Goal: Information Seeking & Learning: Learn about a topic

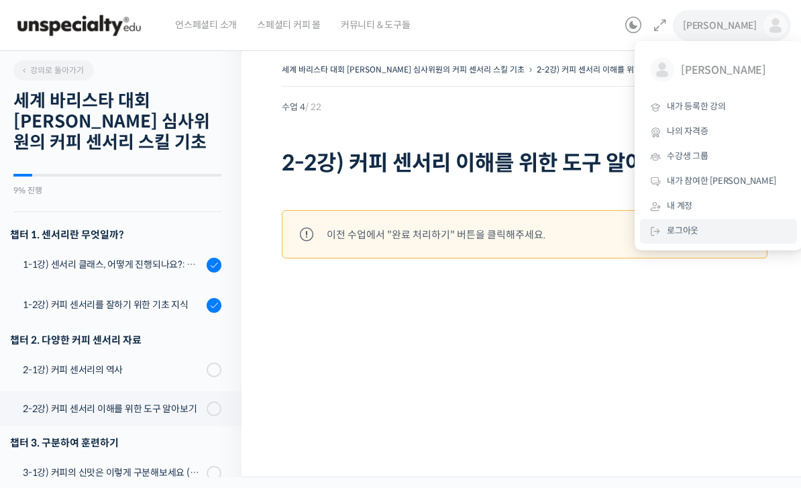
click at [685, 229] on span "로그아웃" at bounding box center [683, 230] width 32 height 11
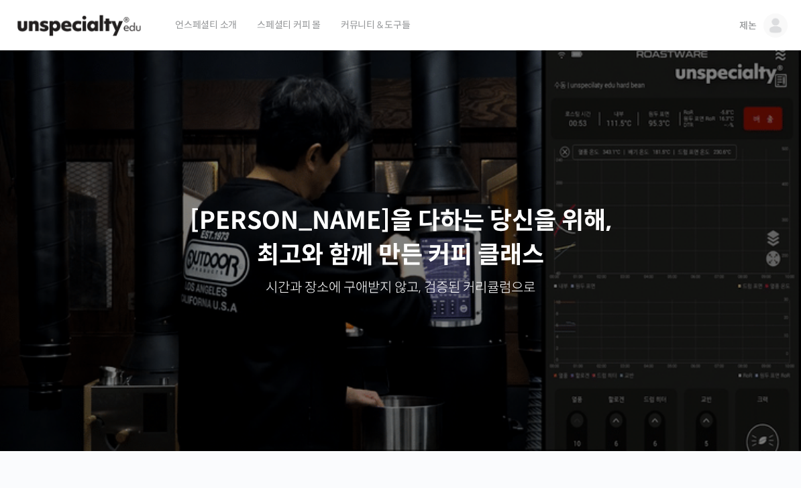
click at [785, 21] on img at bounding box center [775, 25] width 24 height 24
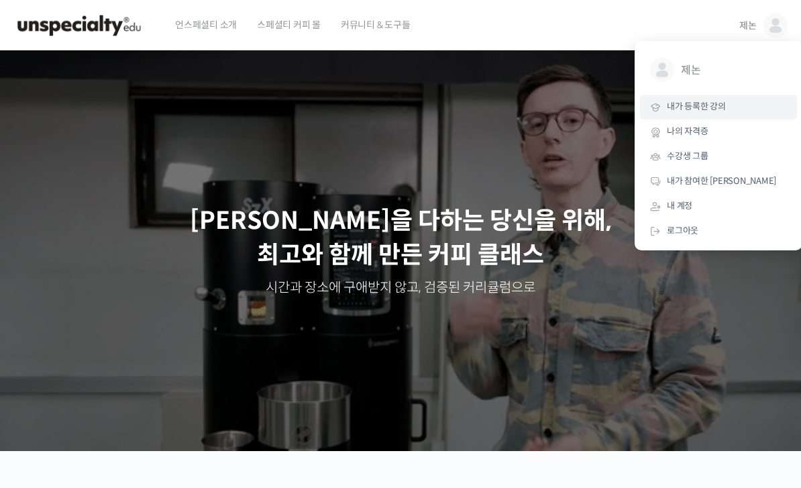
click at [705, 103] on span "내가 등록한 강의" at bounding box center [696, 106] width 59 height 11
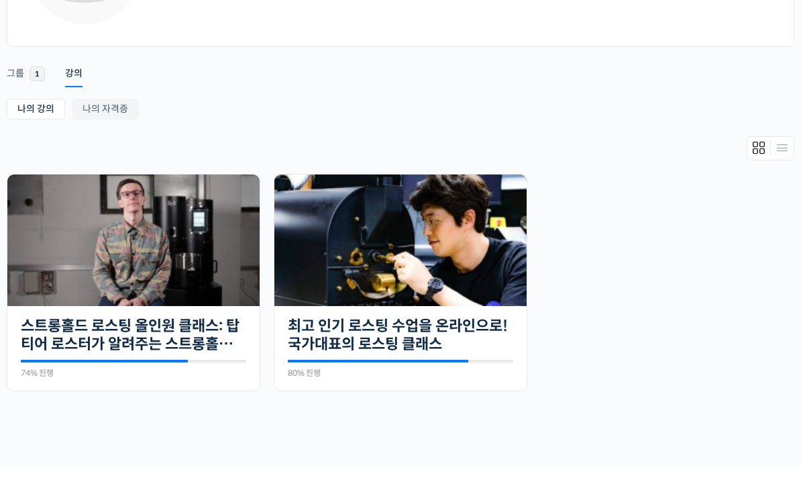
scroll to position [250, 0]
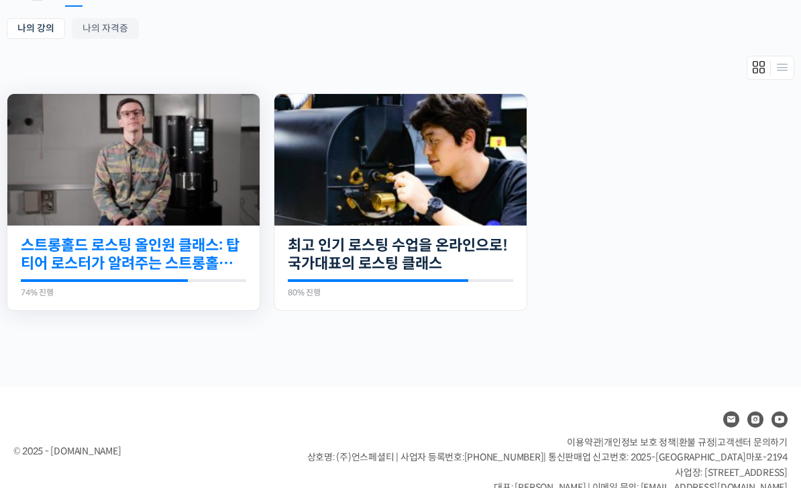
click at [149, 254] on link "스트롱홀드 로스팅 올인원 클래스: 탑티어 로스터가 알려주는 스트롱홀드 A to Z 가이드" at bounding box center [133, 254] width 225 height 37
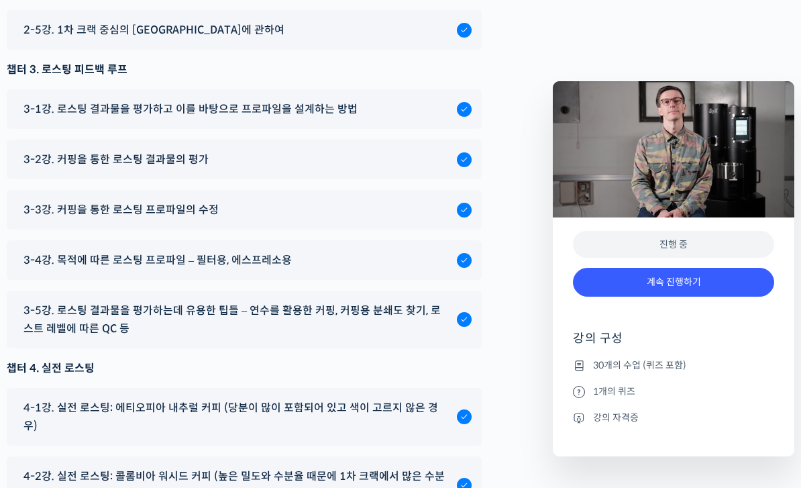
scroll to position [7044, 0]
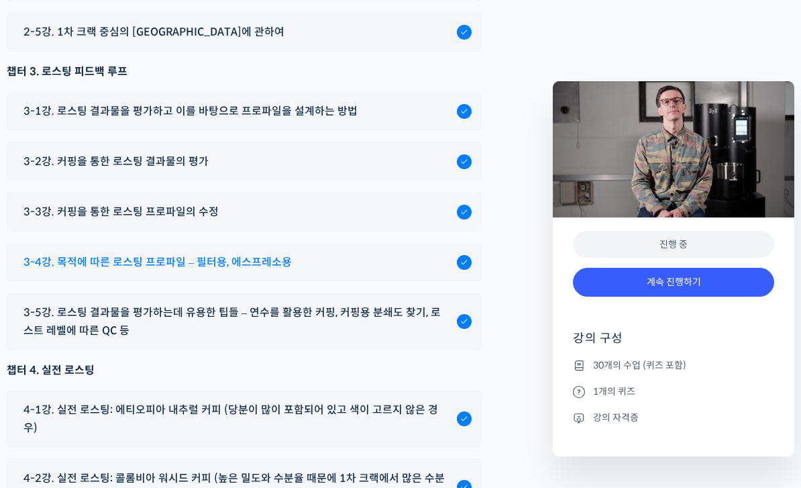
click at [104, 271] on span "3-4강. 목적에 따른 로스팅 프로파일 – 필터용, 에스프레소용" at bounding box center [157, 262] width 268 height 18
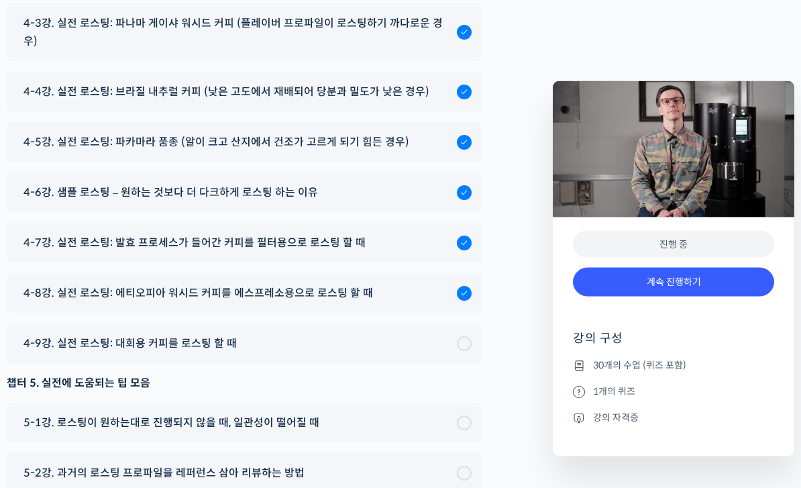
scroll to position [7570, 0]
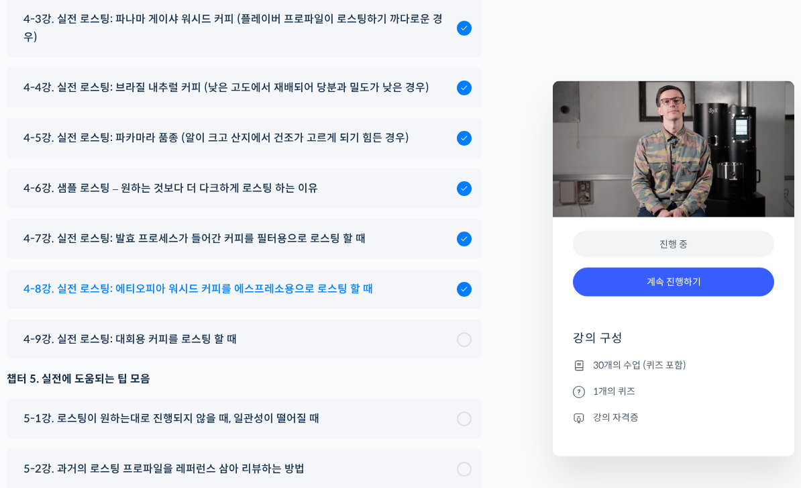
click at [89, 281] on span "4-8강. 실전 로스팅: 에티오피아 워시드 커피를 에스프레소용으로 로스팅 할 때" at bounding box center [197, 289] width 349 height 18
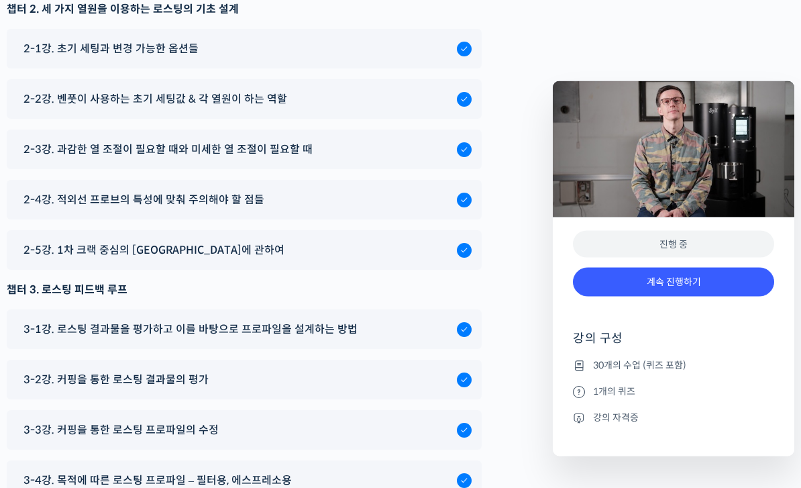
scroll to position [6834, 0]
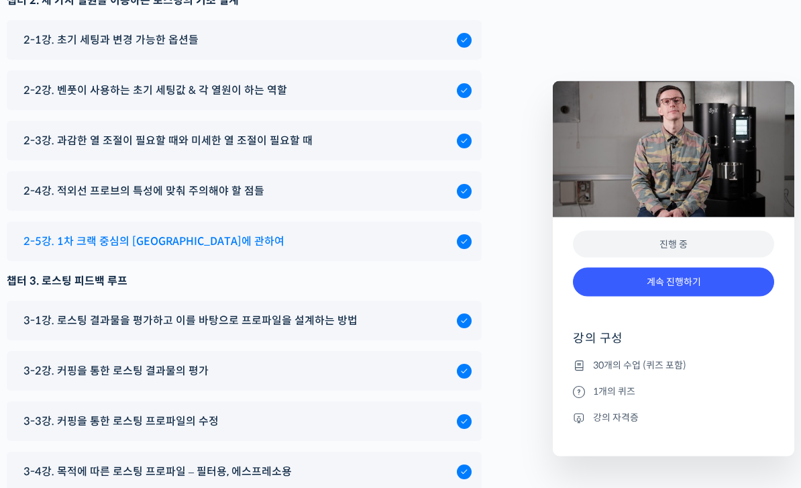
click at [179, 251] on span "2-5강. 1차 크랙 중심의 [GEOGRAPHIC_DATA]에 관하여" at bounding box center [153, 242] width 261 height 18
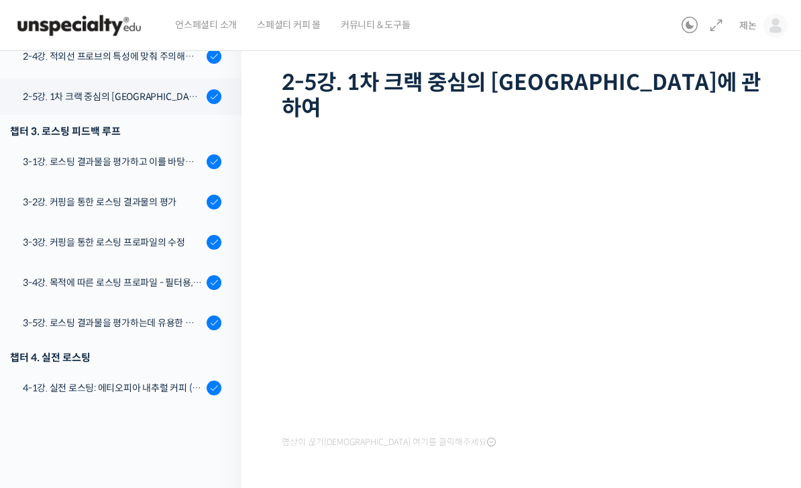
scroll to position [497, 0]
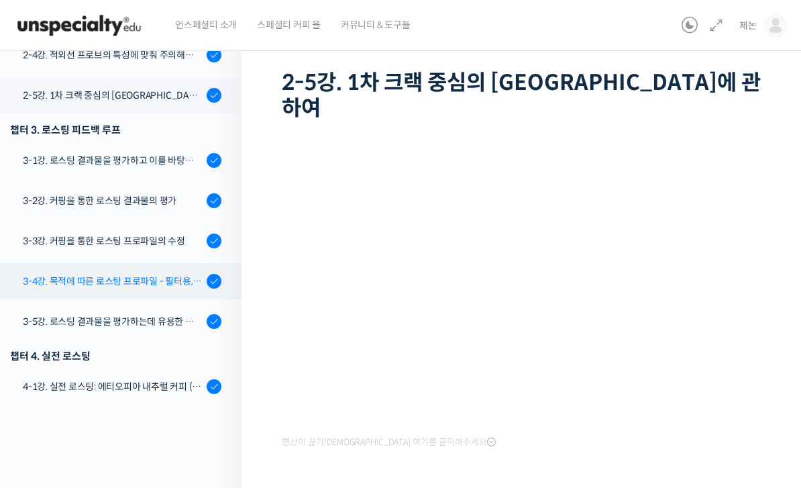
click at [170, 278] on div "3-4강. 목적에 따른 로스팅 프로파일 - 필터용, 에스프레소용" at bounding box center [113, 281] width 180 height 15
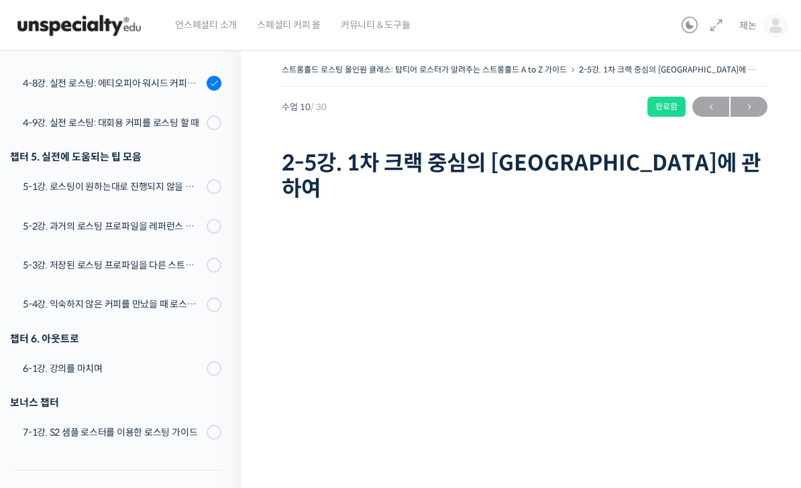
scroll to position [1161, 0]
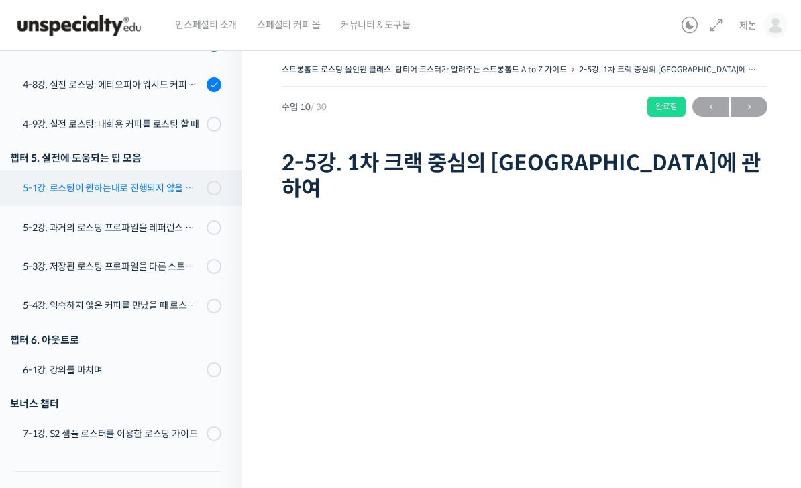
click at [125, 190] on div "5-1강. 로스팅이 원하는대로 진행되지 않을 때, 일관성이 떨어질 때" at bounding box center [113, 187] width 180 height 15
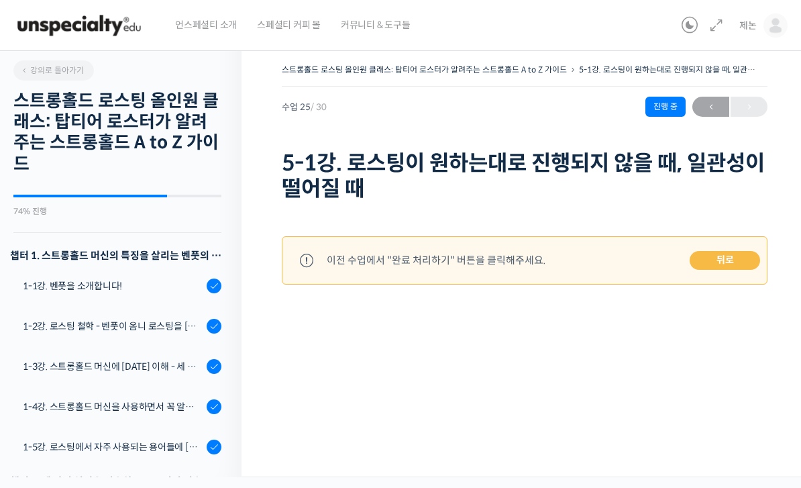
scroll to position [1192, 0]
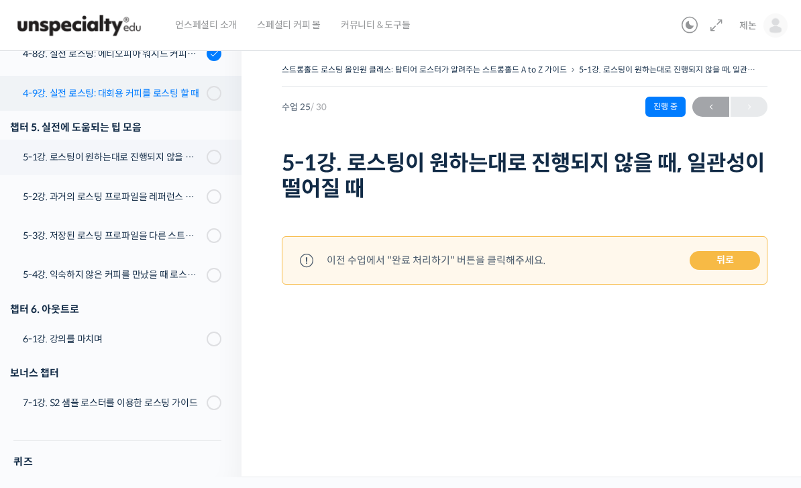
click at [84, 93] on div "4-9강. 실전 로스팅: 대회용 커피를 로스팅 할 때" at bounding box center [113, 93] width 180 height 15
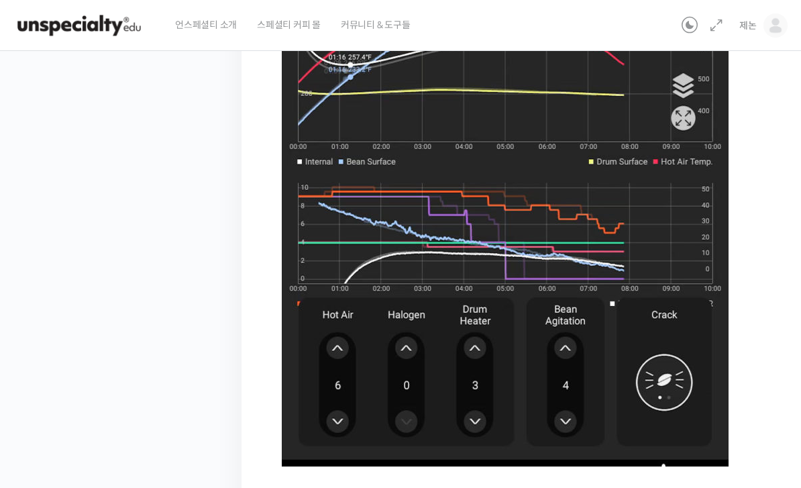
scroll to position [858, 0]
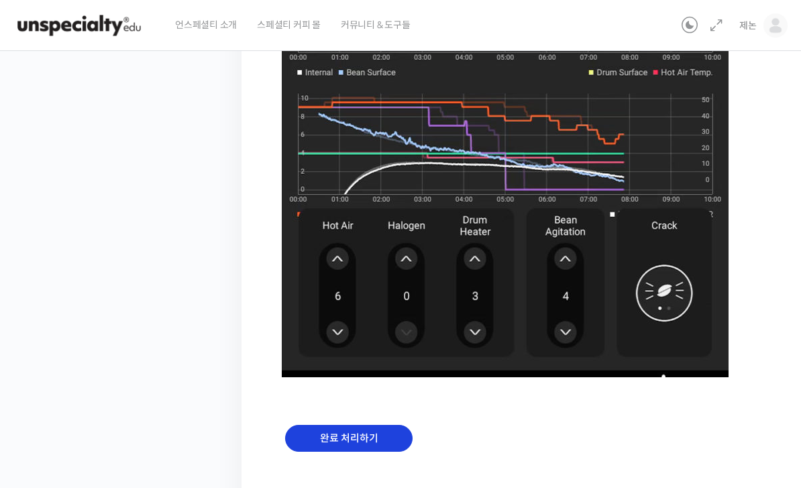
click at [345, 432] on input "완료 처리하기" at bounding box center [348, 437] width 127 height 27
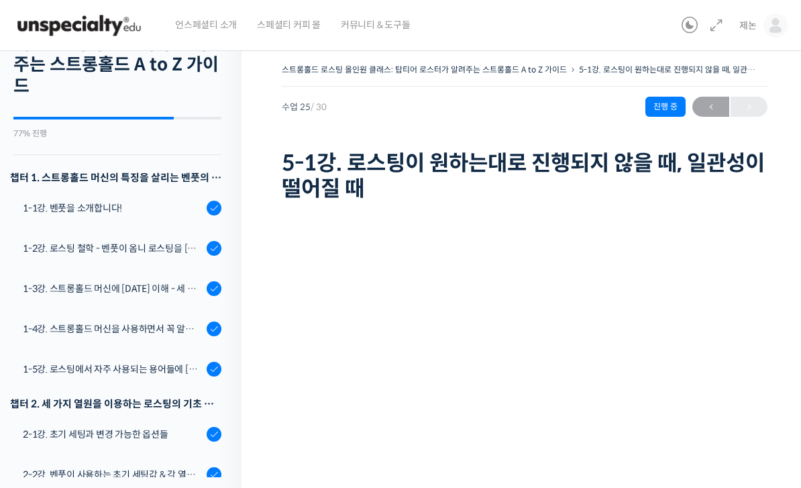
scroll to position [80, 0]
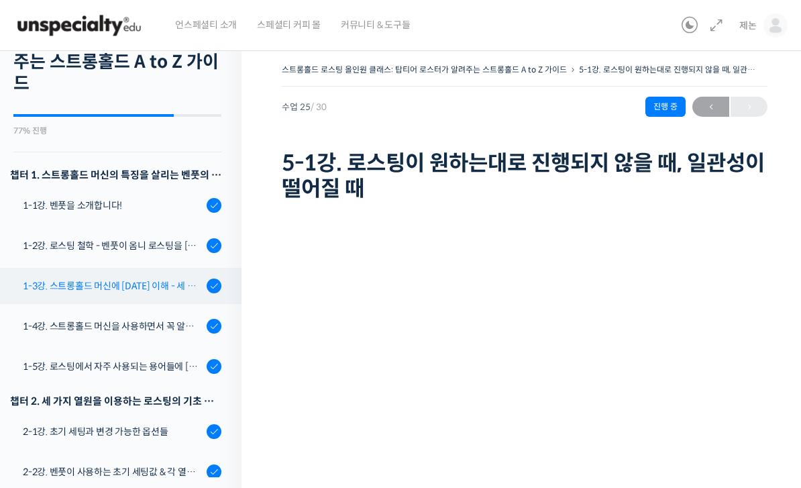
click at [74, 286] on div "1-3강. 스트롱홀드 머신에 [DATE] 이해 - 세 가지 열원이 만들어내는 변화" at bounding box center [113, 285] width 180 height 15
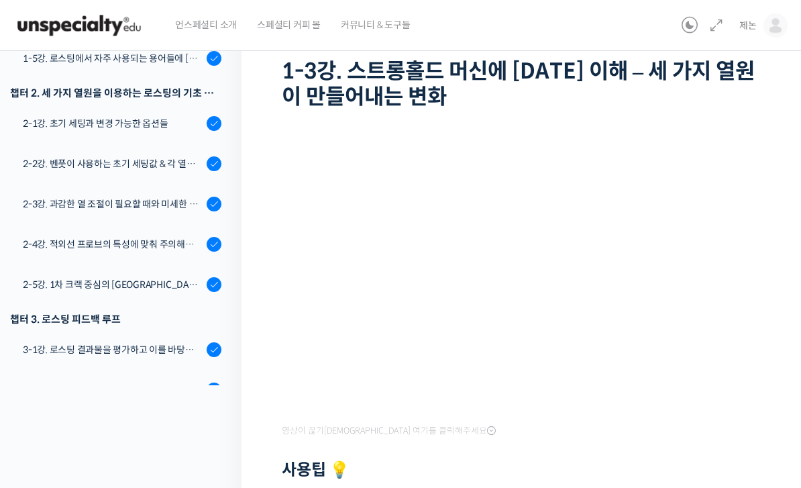
scroll to position [91, 0]
click at [669, 461] on h2 "사용팁 💡" at bounding box center [524, 470] width 485 height 19
click at [608, 447] on div at bounding box center [524, 451] width 485 height 20
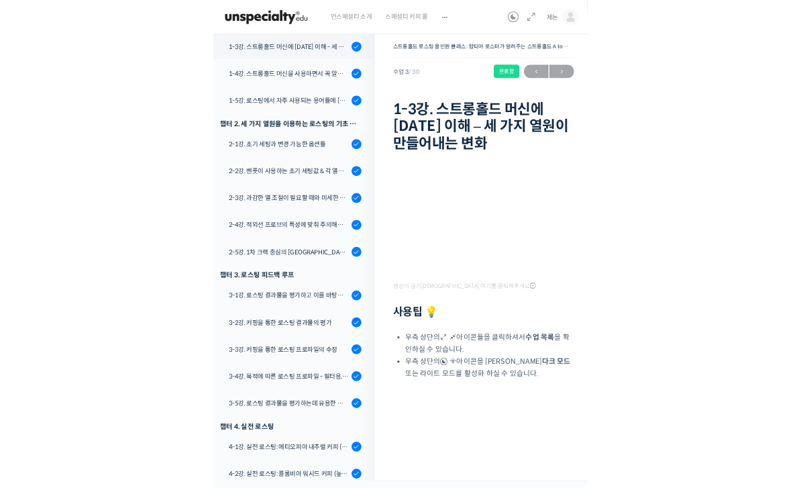
scroll to position [145, 0]
